Goal: Information Seeking & Learning: Learn about a topic

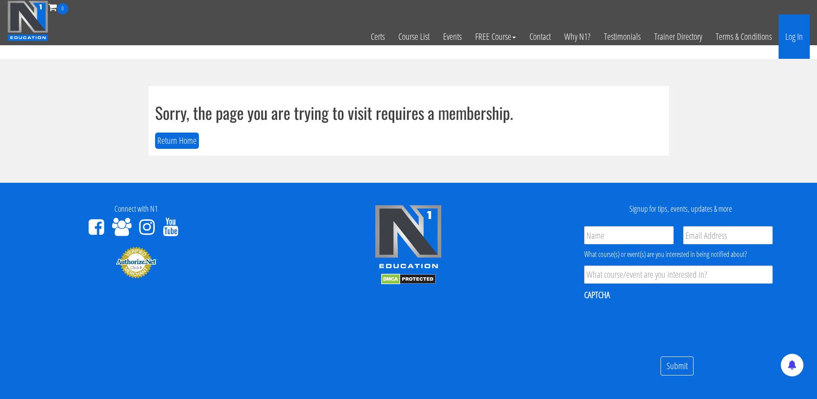
click at [800, 40] on link "Log In" at bounding box center [794, 36] width 31 height 44
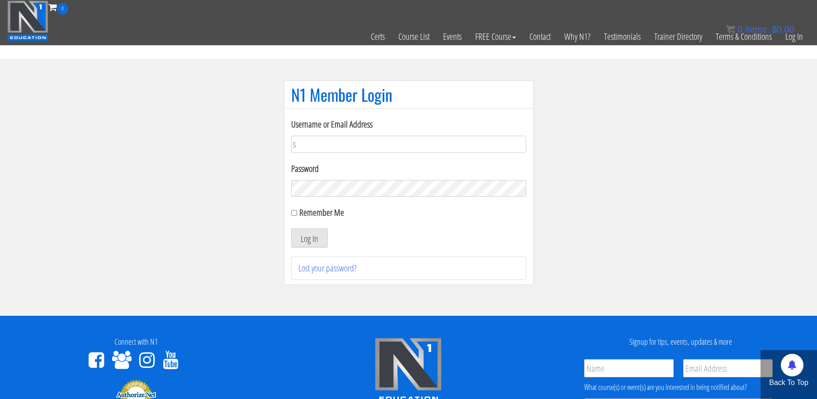
type input "stephanieisreading@gmail.com"
click at [291, 228] on button "Log In" at bounding box center [309, 237] width 37 height 19
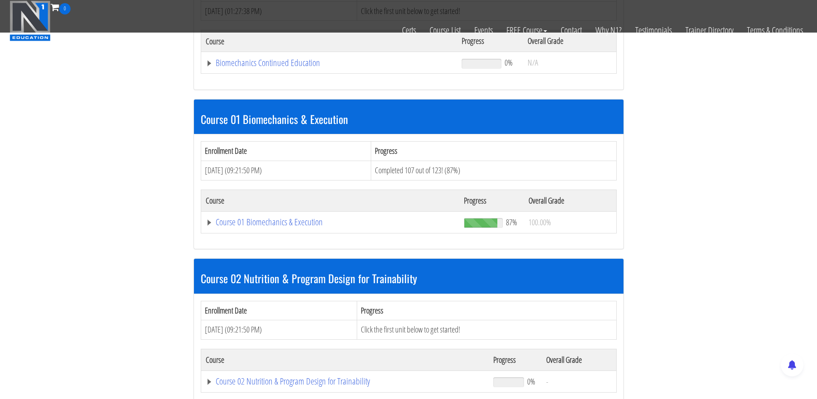
scroll to position [199, 0]
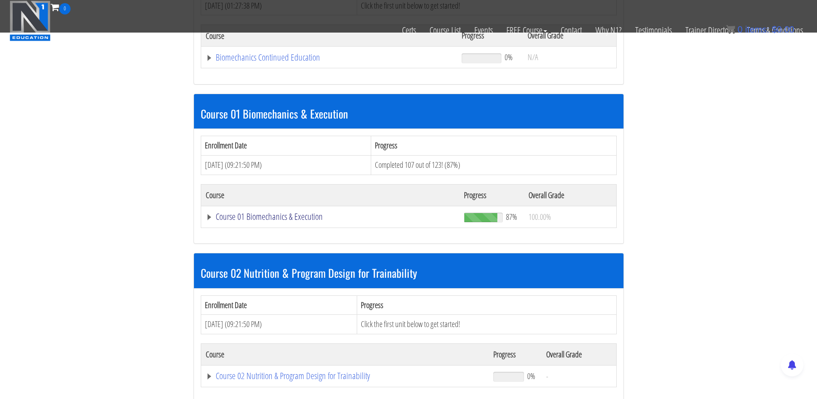
click at [265, 219] on link "Course 01 Biomechanics & Execution" at bounding box center [331, 216] width 250 height 9
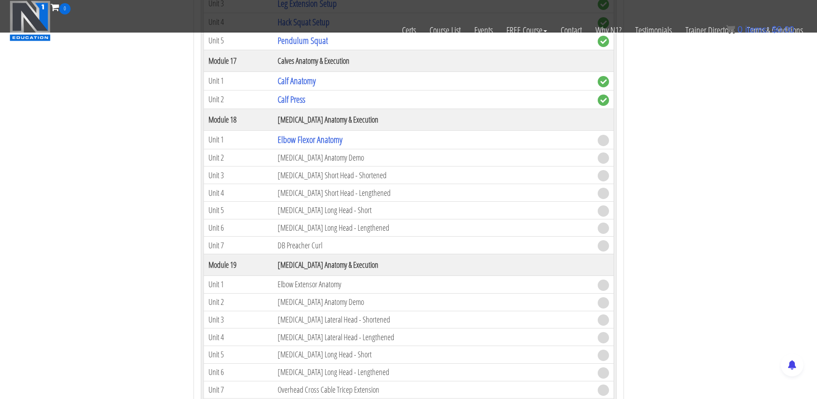
scroll to position [2692, 0]
click at [316, 137] on link "Elbow Flexor Anatomy" at bounding box center [310, 140] width 65 height 12
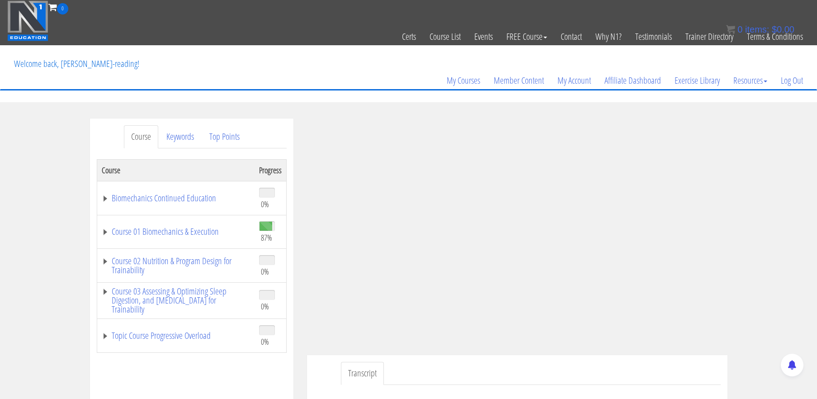
click at [780, 146] on div "Course Keywords Top Points Course Progress Biomechanics Continued Education 0% …" at bounding box center [408, 373] width 817 height 511
click at [778, 170] on div "Course Keywords Top Points Course Progress Biomechanics Continued Education 0% …" at bounding box center [408, 373] width 817 height 511
click at [167, 232] on link "Course 01 Biomechanics & Execution" at bounding box center [176, 231] width 148 height 9
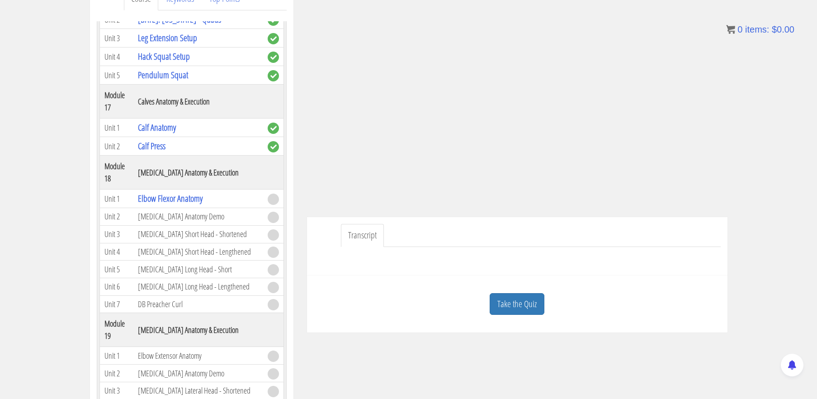
scroll to position [141, 0]
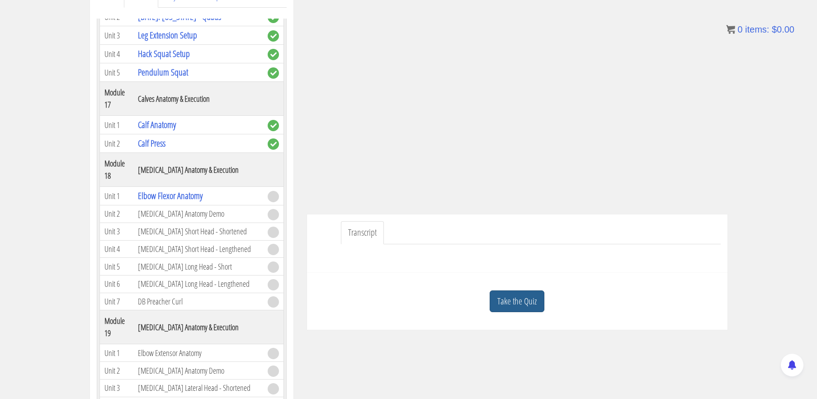
click at [530, 302] on link "Take the Quiz" at bounding box center [517, 301] width 55 height 22
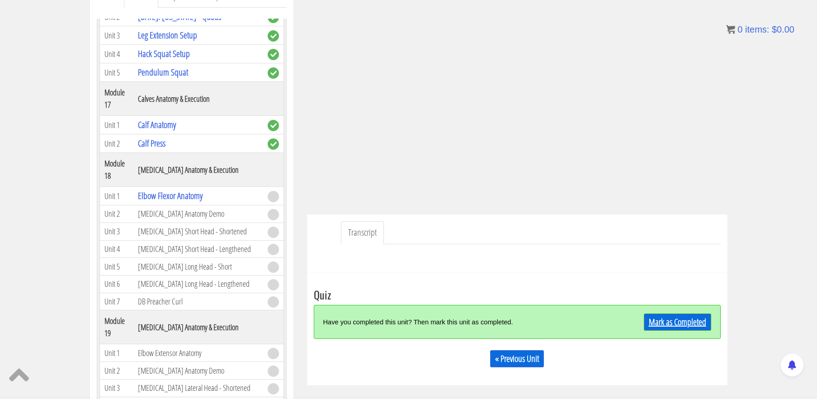
click at [654, 325] on link "Mark as Completed" at bounding box center [677, 321] width 67 height 17
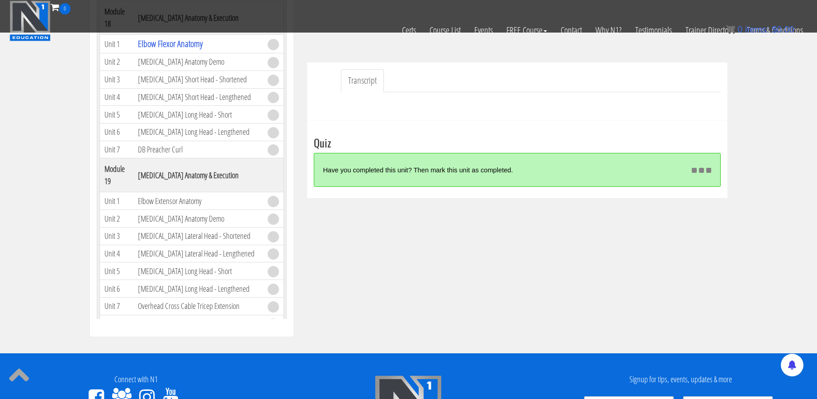
scroll to position [236, 0]
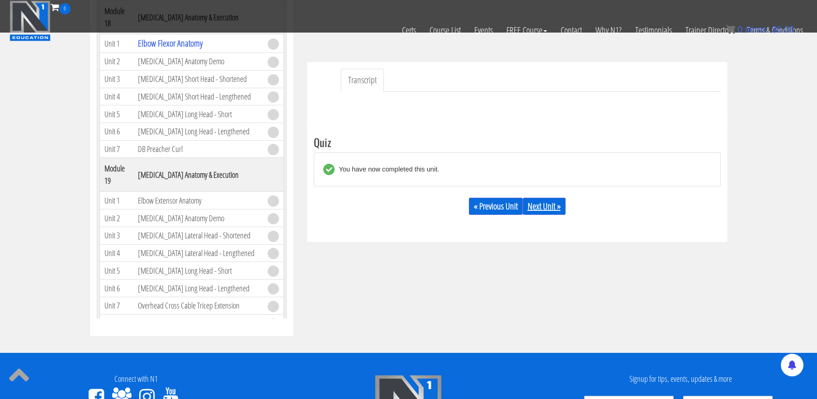
click at [555, 208] on link "Next Unit »" at bounding box center [544, 206] width 43 height 17
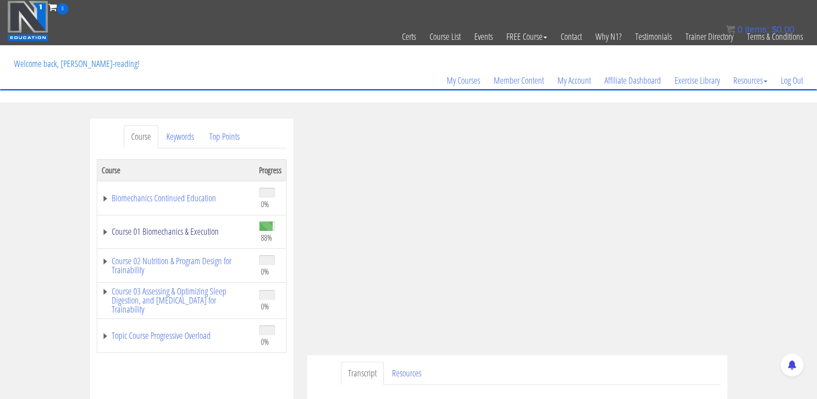
click at [194, 235] on link "Course 01 Biomechanics & Execution" at bounding box center [176, 231] width 148 height 9
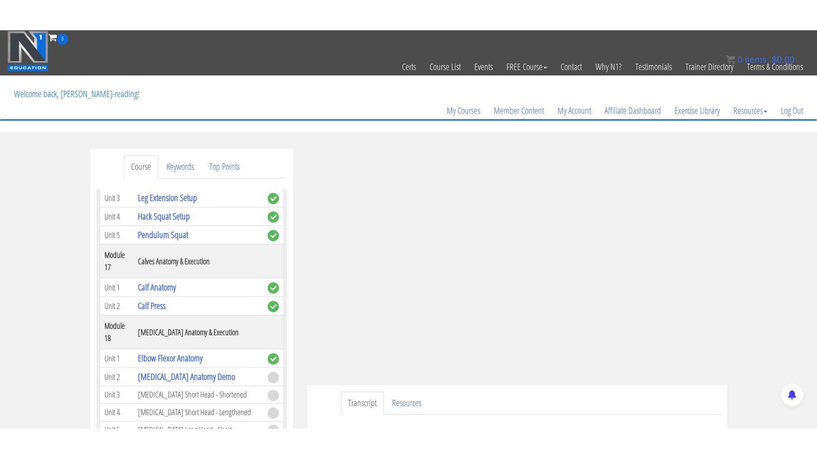
scroll to position [2749, 0]
